Goal: Information Seeking & Learning: Learn about a topic

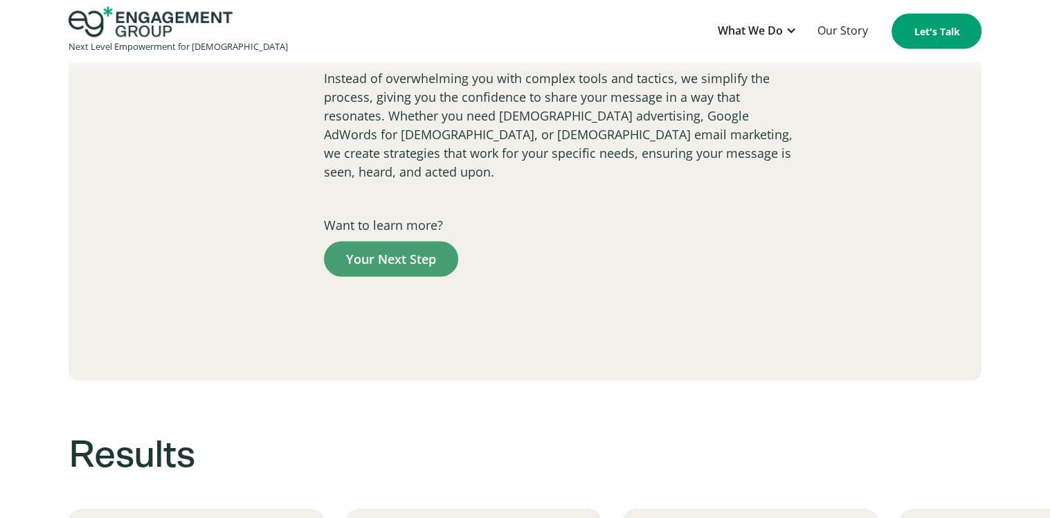
scroll to position [2492, 0]
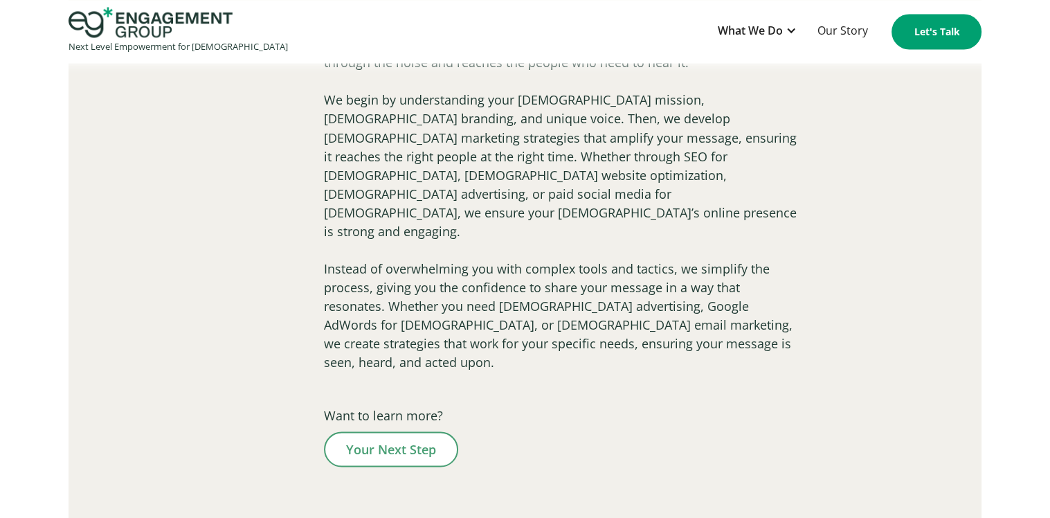
click at [393, 431] on link "Your Next Step" at bounding box center [391, 448] width 134 height 35
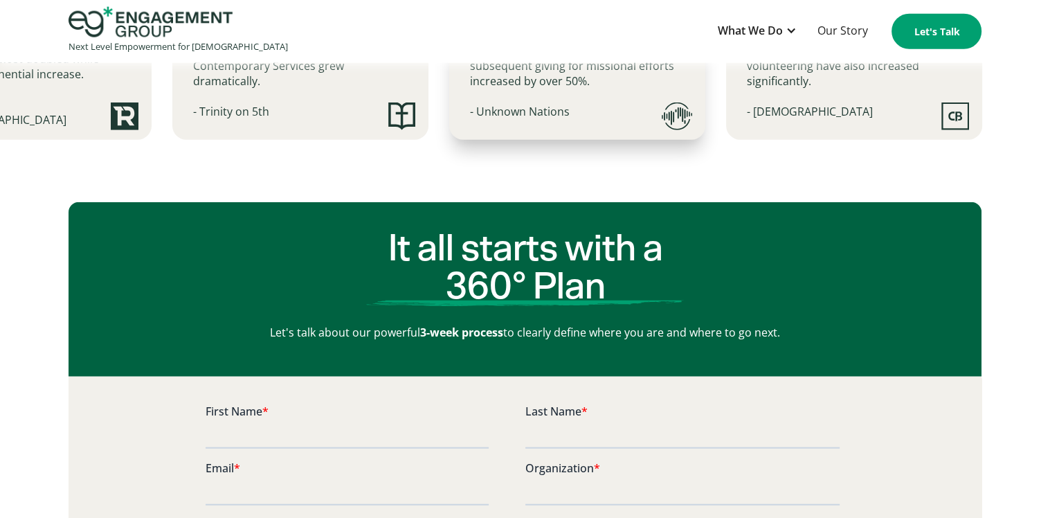
scroll to position [3608, 0]
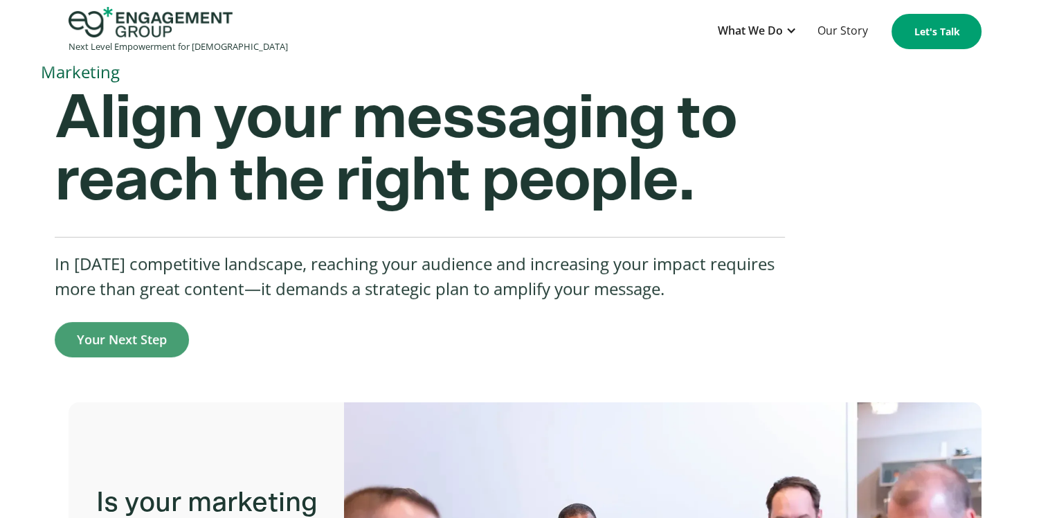
scroll to position [0, 0]
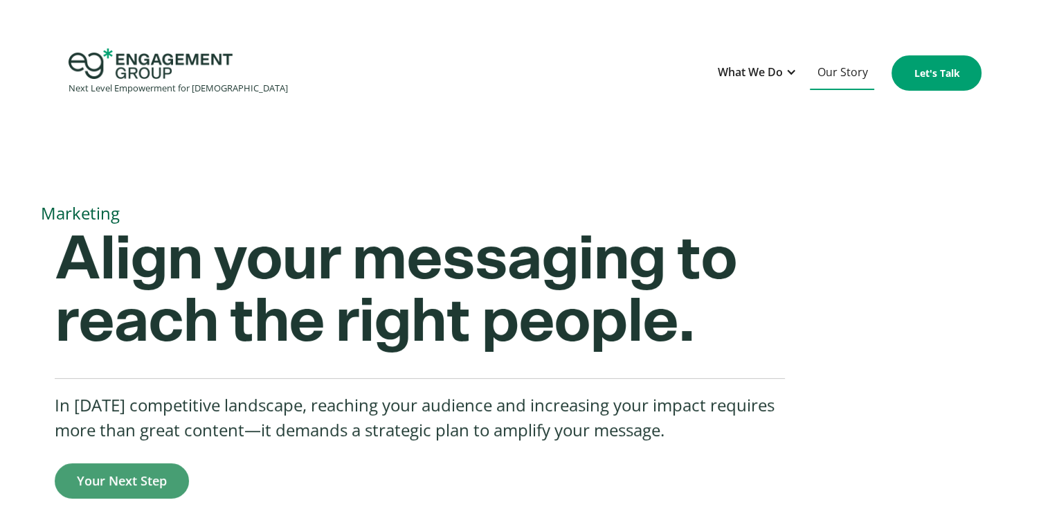
click at [852, 75] on link "Our Story" at bounding box center [842, 73] width 64 height 34
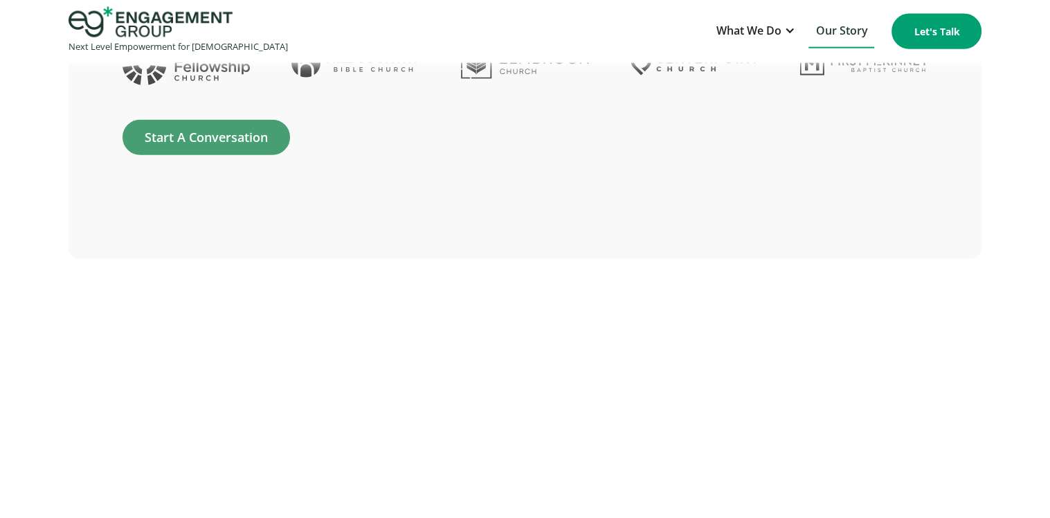
scroll to position [3322, 0]
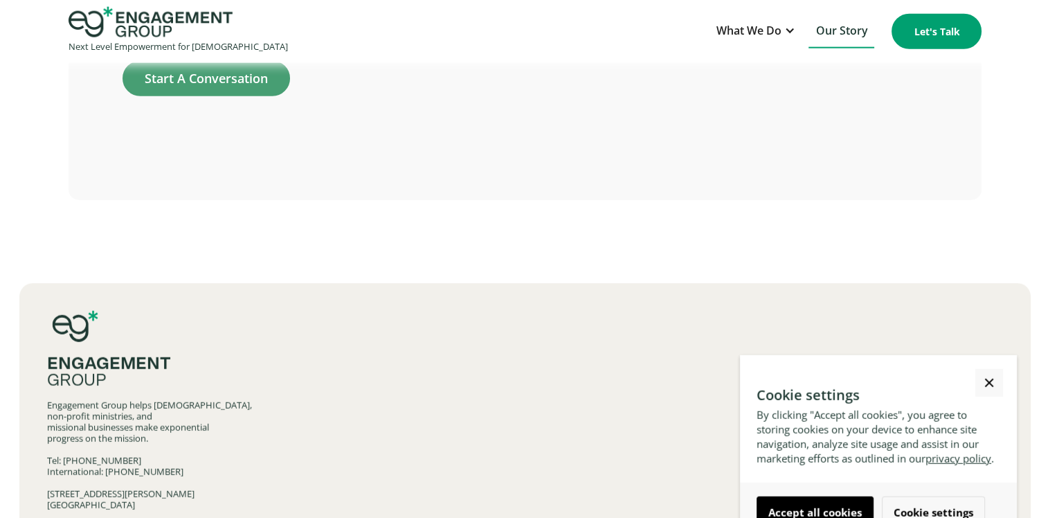
click at [989, 379] on link "Close Cookie Popup" at bounding box center [989, 383] width 28 height 28
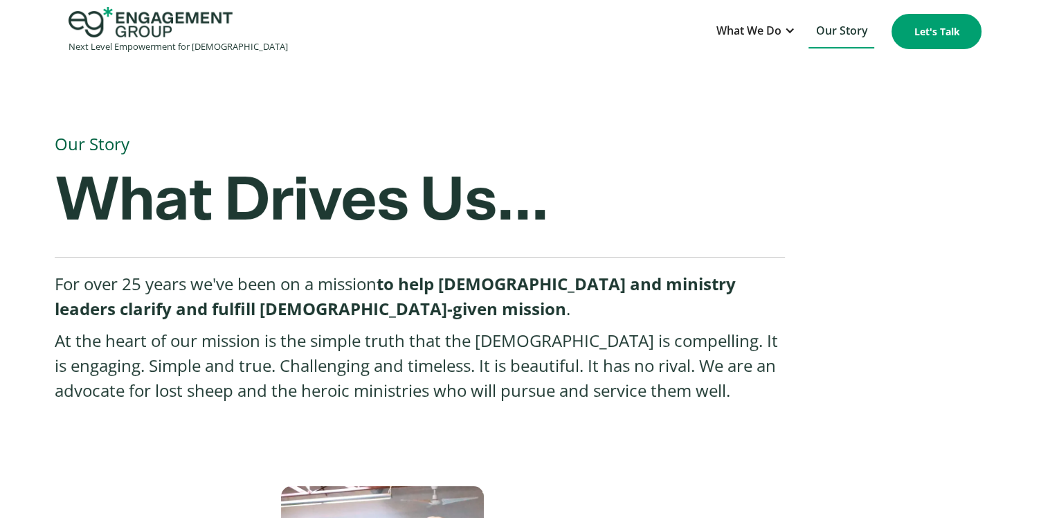
scroll to position [0, 0]
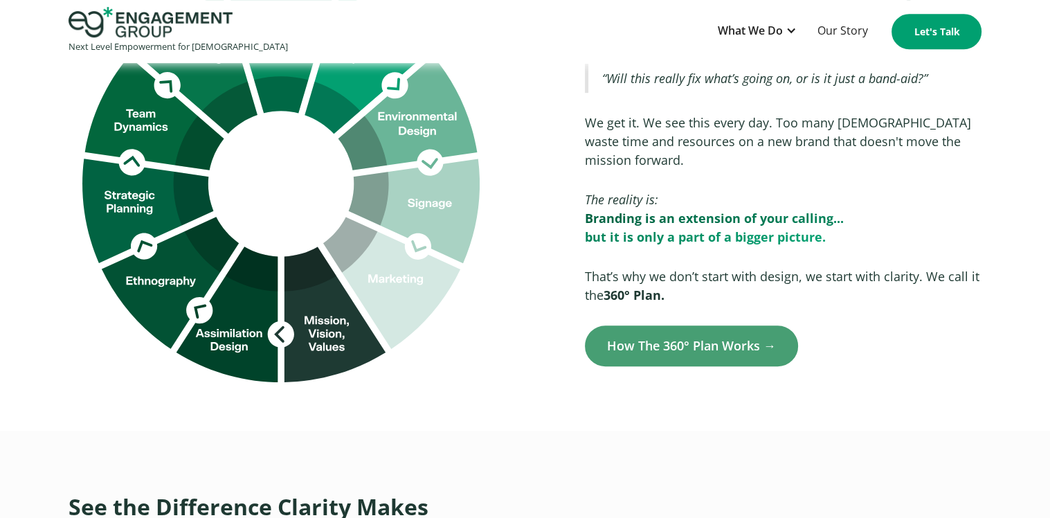
scroll to position [900, 0]
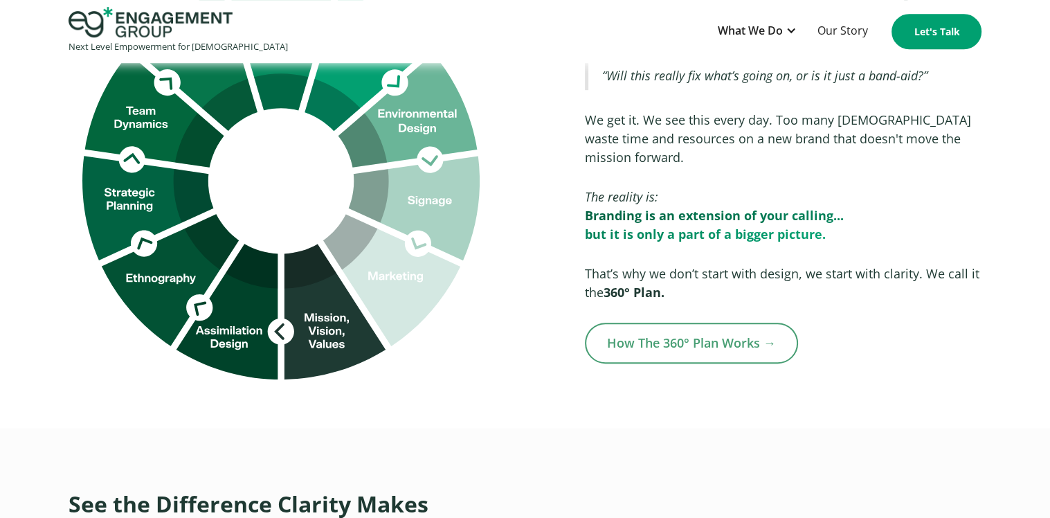
click at [692, 323] on link "How The 360° Plan Works →" at bounding box center [691, 343] width 213 height 41
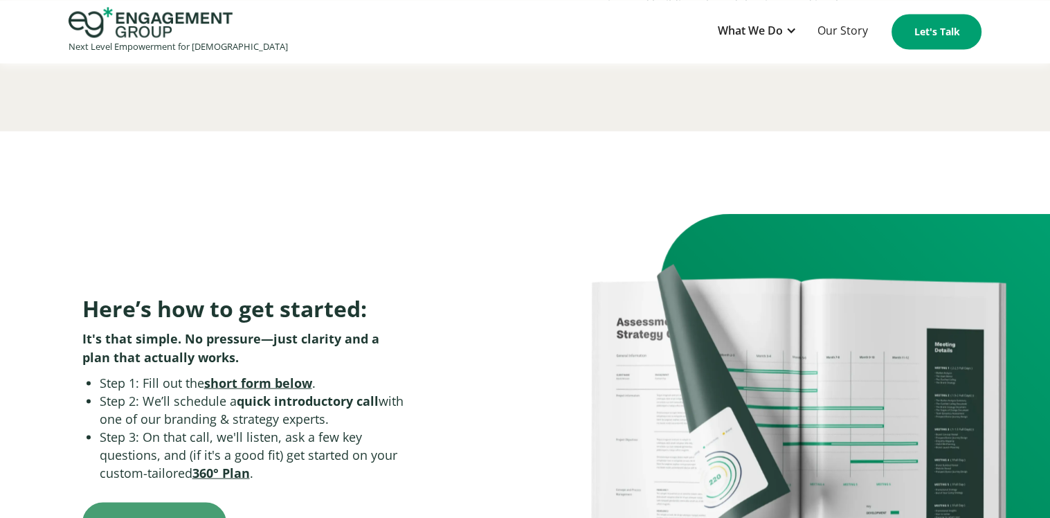
scroll to position [2561, 0]
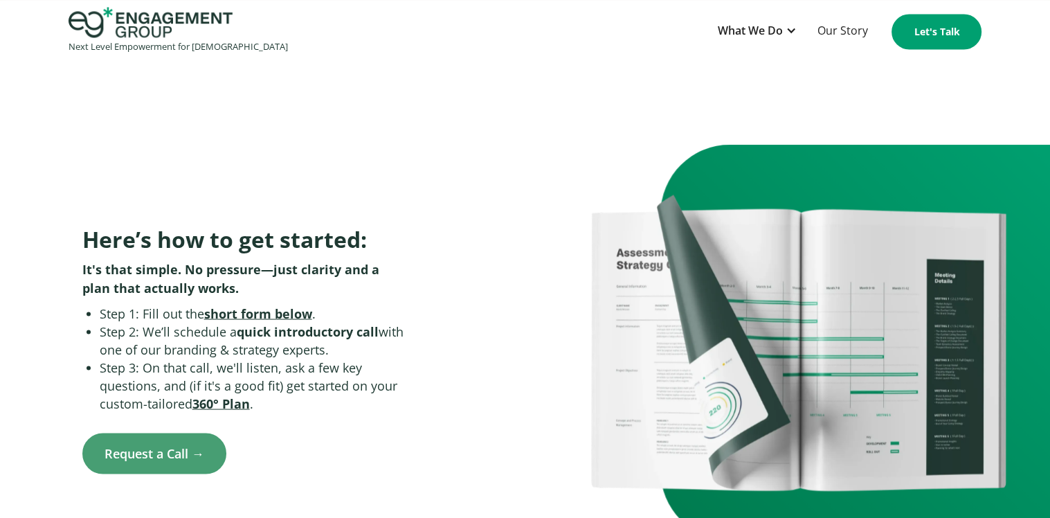
click at [273, 305] on strong "short form below" at bounding box center [258, 313] width 108 height 17
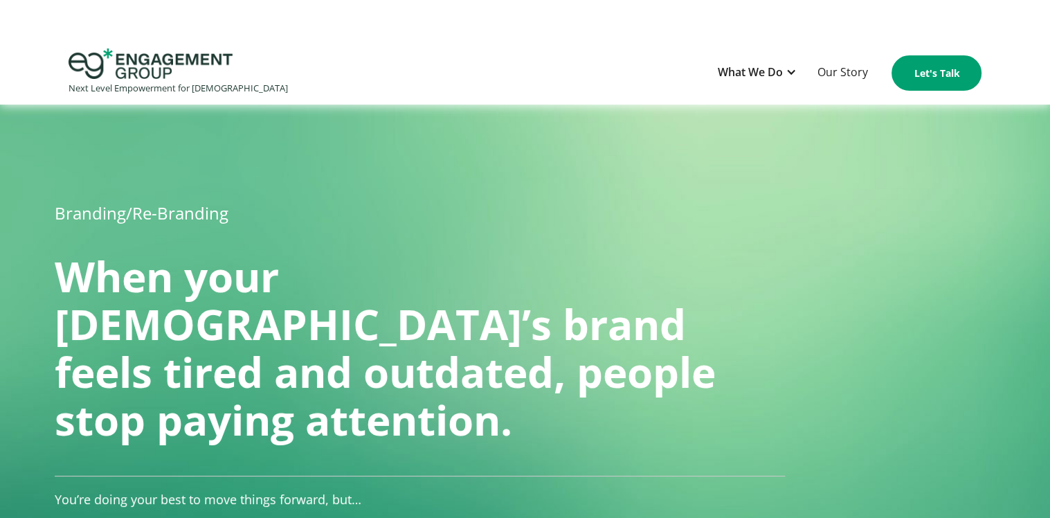
scroll to position [2561, 0]
